Goal: Navigation & Orientation: Go to known website

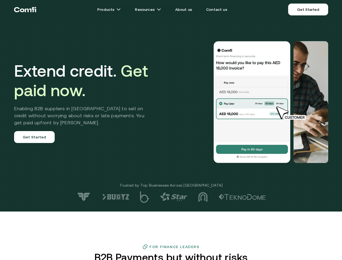
click at [171, 130] on div at bounding box center [243, 102] width 169 height 122
